Goal: Navigation & Orientation: Find specific page/section

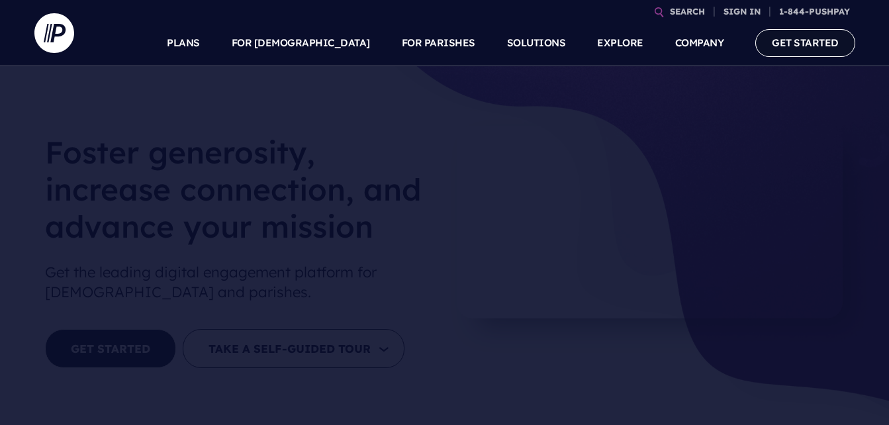
click at [804, 36] on link "GET STARTED" at bounding box center [806, 42] width 100 height 27
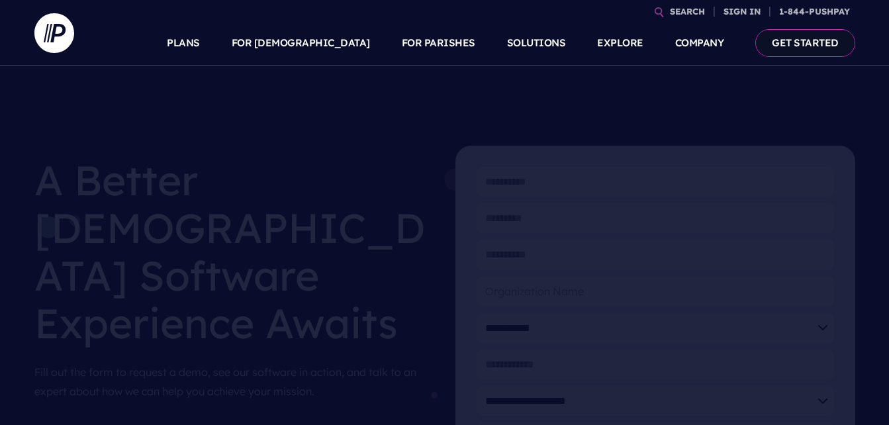
click at [799, 38] on link "GET STARTED" at bounding box center [806, 42] width 100 height 27
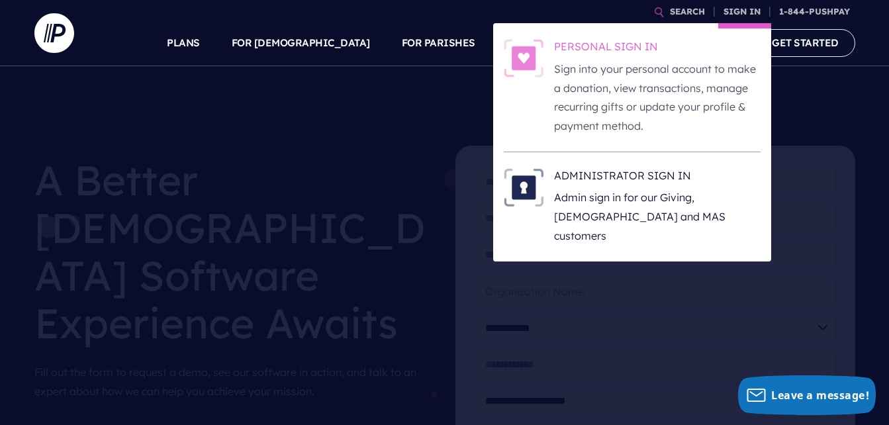
click at [575, 47] on h6 "PERSONAL SIGN IN" at bounding box center [657, 49] width 207 height 20
